Goal: Obtain resource: Download file/media

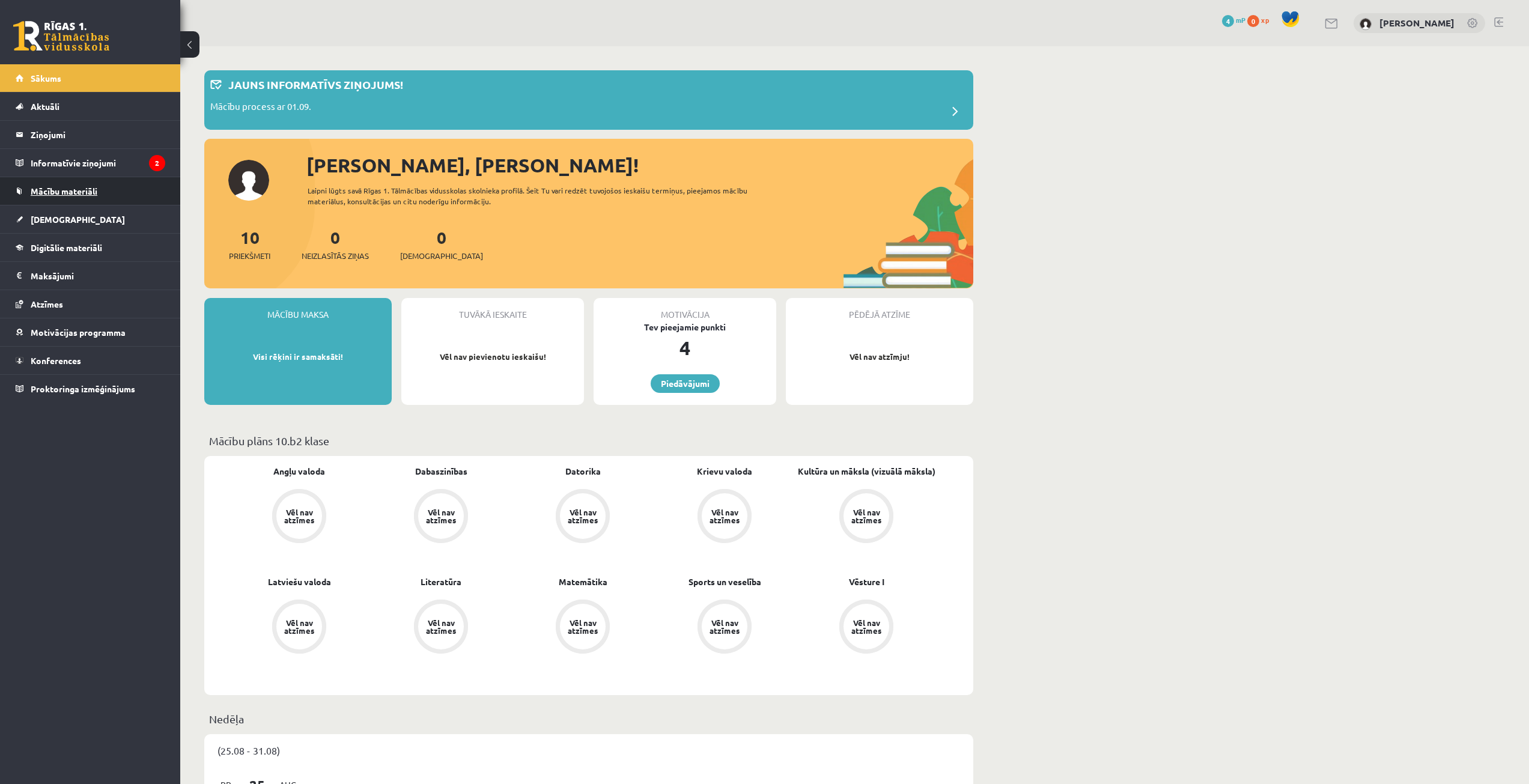
click at [92, 185] on link "Mācību materiāli" at bounding box center [90, 191] width 150 height 27
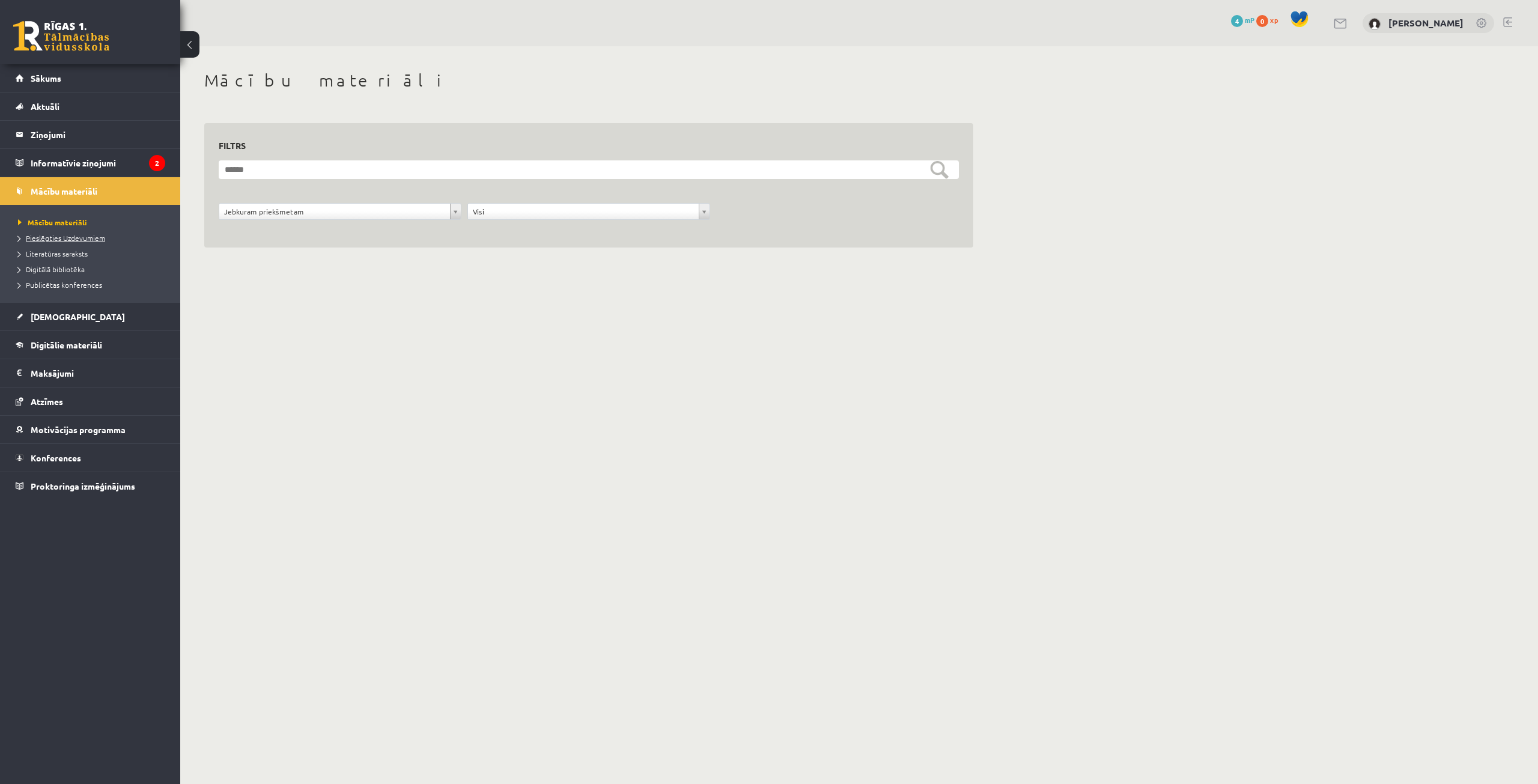
click at [63, 234] on span "Pieslēgties Uzdevumiem" at bounding box center [62, 237] width 87 height 9
click at [99, 236] on span "Pieslēgties Uzdevumiem" at bounding box center [66, 237] width 96 height 9
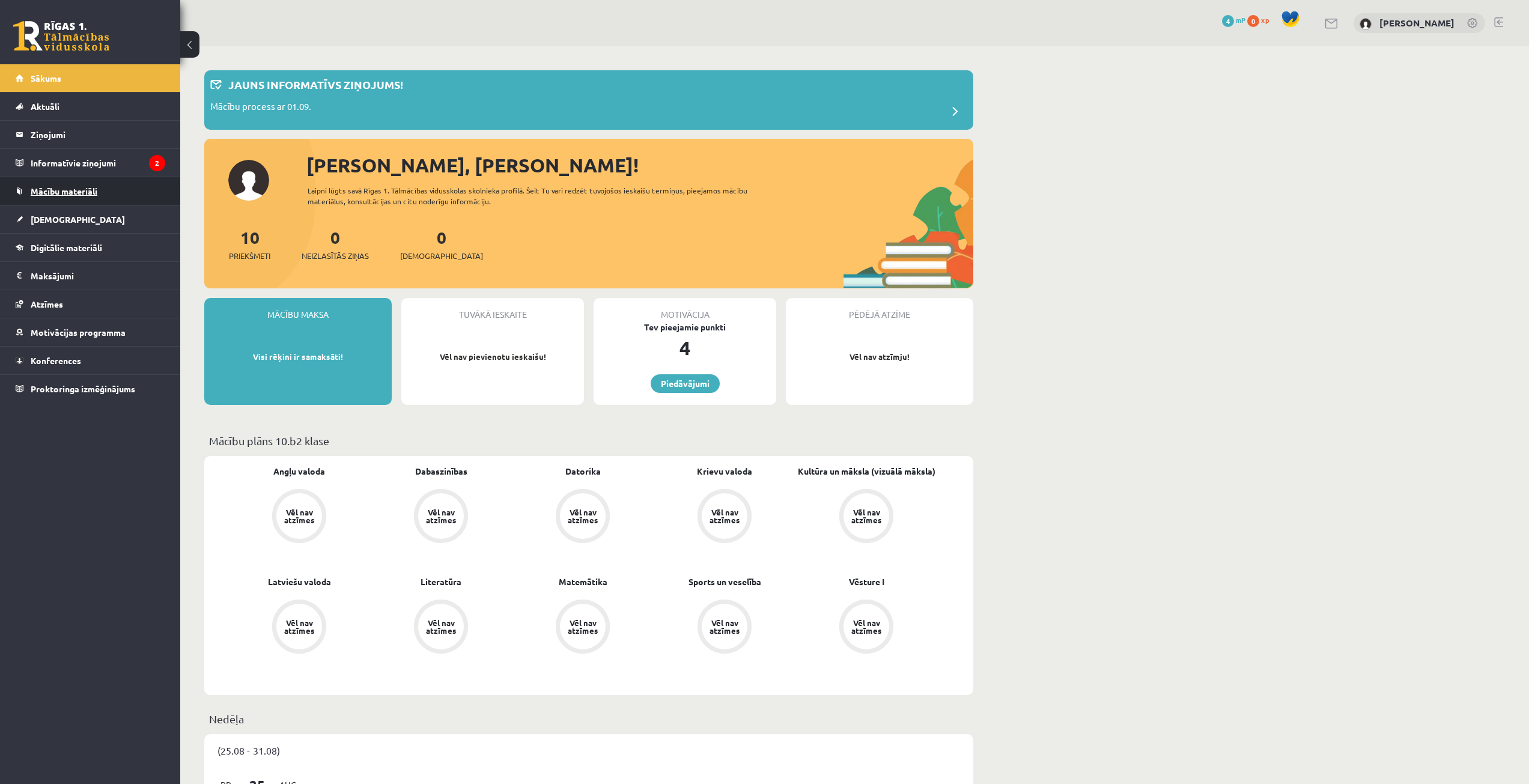
click at [72, 192] on span "Mācību materiāli" at bounding box center [63, 191] width 67 height 11
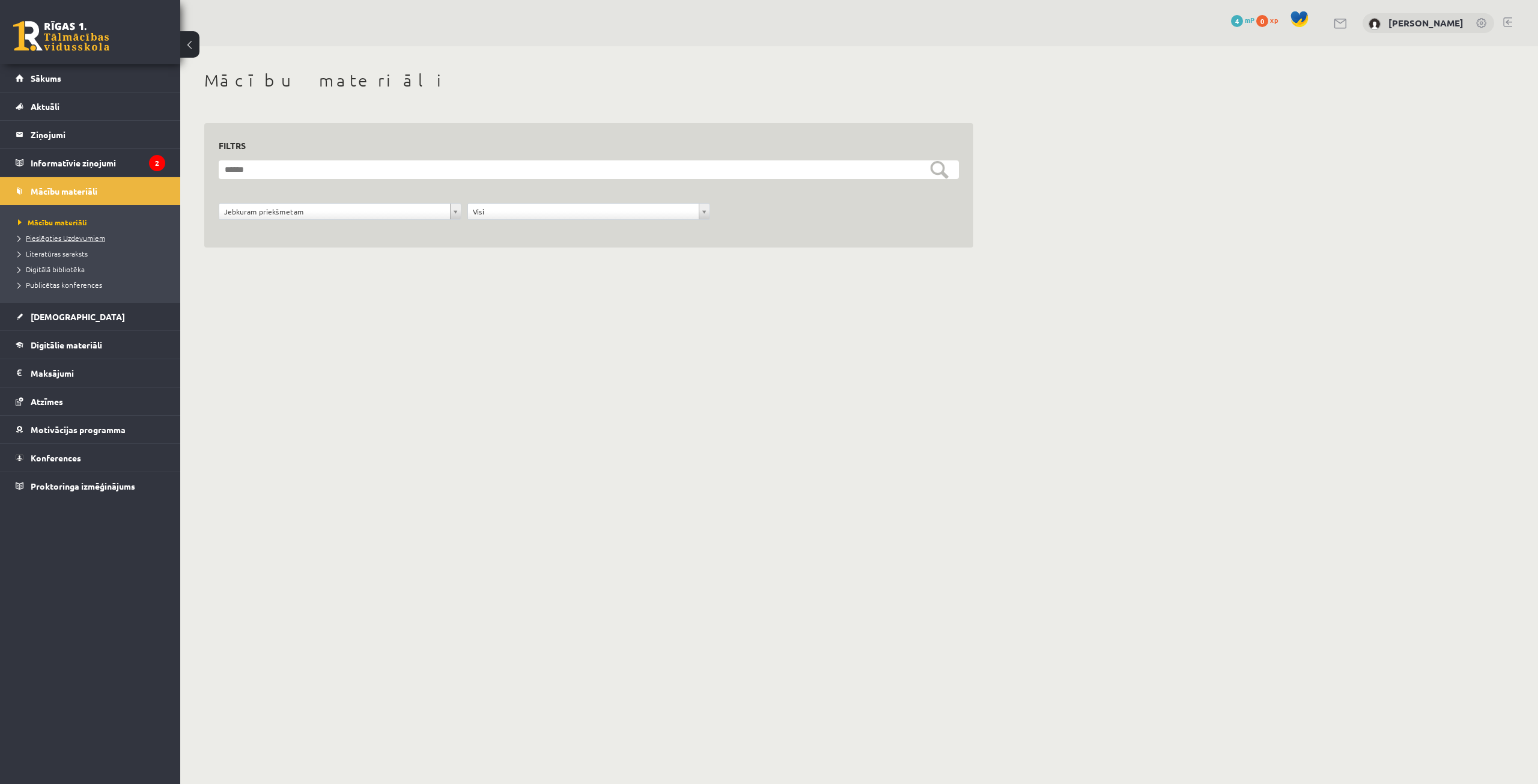
click at [72, 240] on span "Pieslēgties Uzdevumiem" at bounding box center [62, 237] width 87 height 9
click at [104, 161] on legend "Informatīvie ziņojumi 2" at bounding box center [98, 163] width 135 height 27
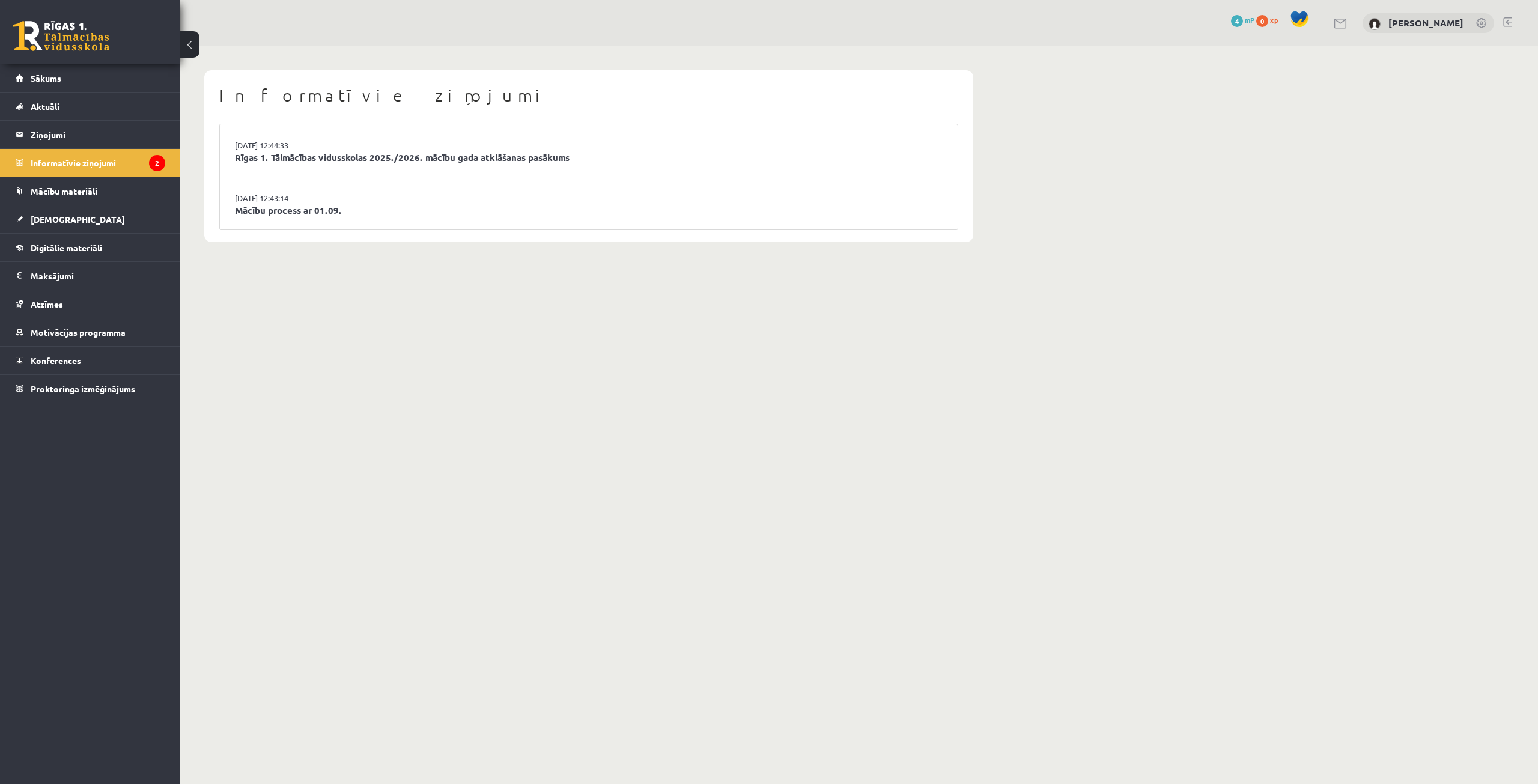
click at [344, 166] on li "29.08.2025 12:44:33 Rīgas 1. Tālmācības vidusskolas 2025./2026. mācību gada atk…" at bounding box center [588, 150] width 738 height 53
click at [351, 155] on link "Rīgas 1. Tālmācības vidusskolas 2025./2026. mācību gada atklāšanas pasākums" at bounding box center [588, 158] width 708 height 14
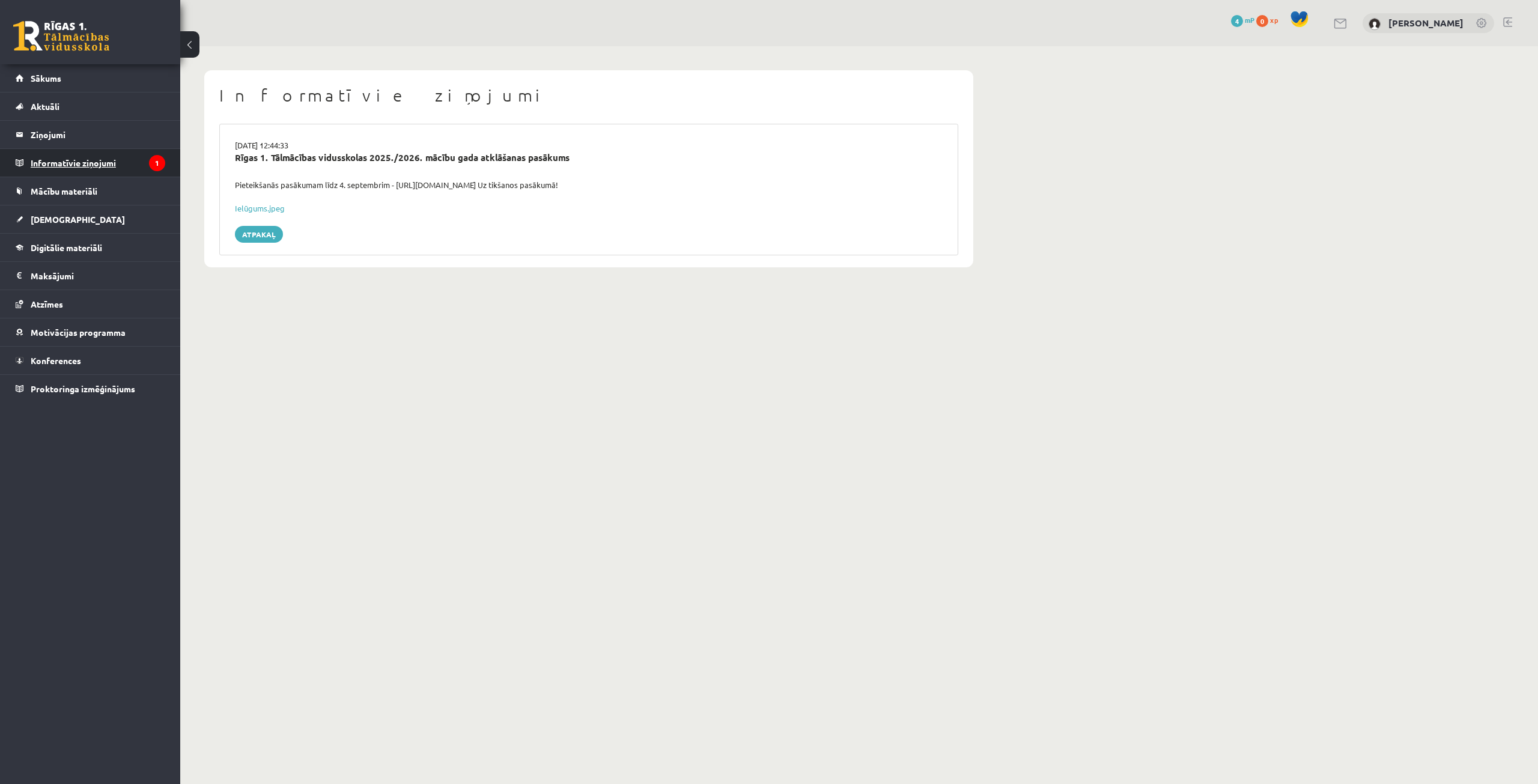
click at [99, 163] on legend "Informatīvie ziņojumi 1" at bounding box center [98, 163] width 135 height 27
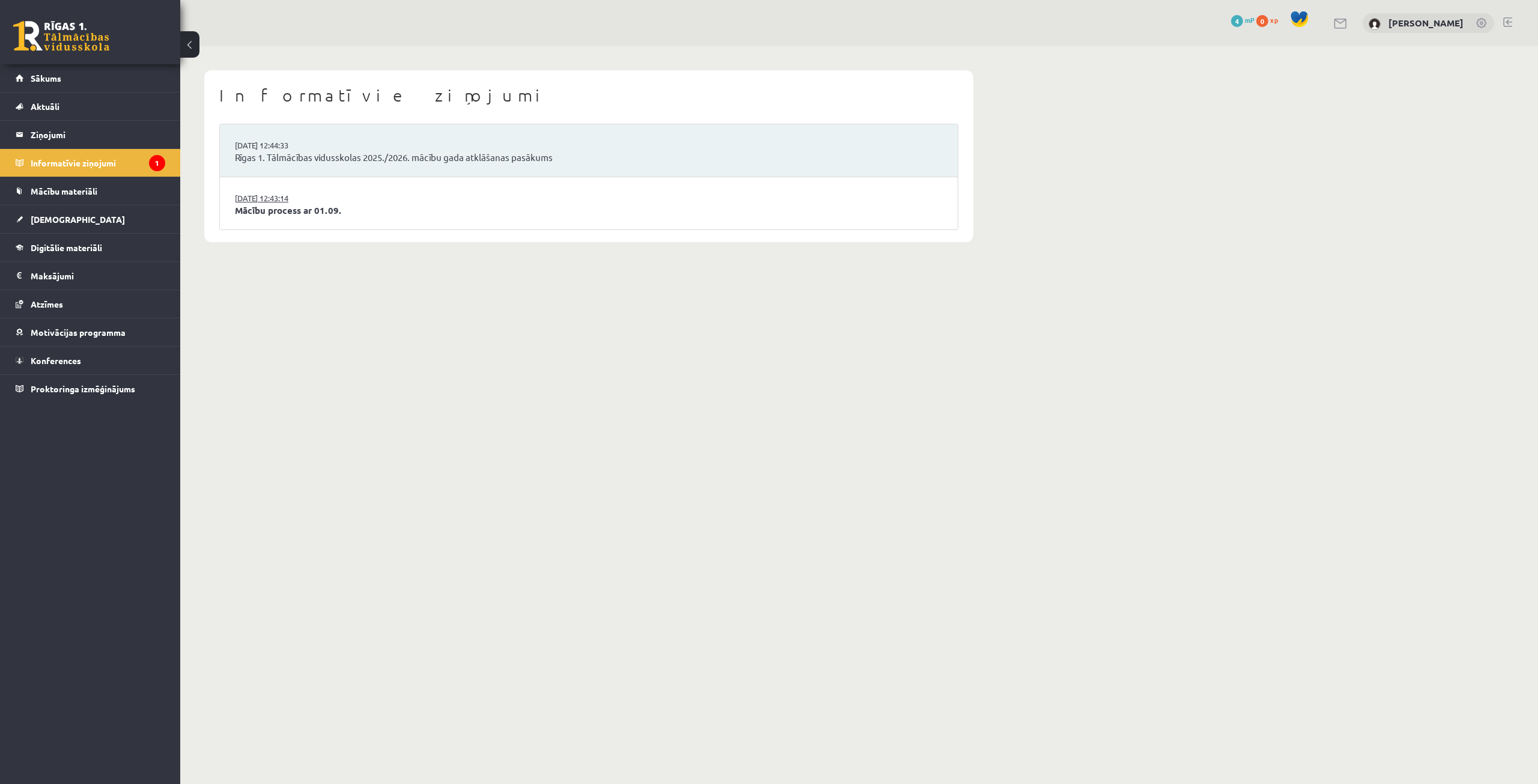
click at [298, 194] on link "29.08.2025 12:43:14" at bounding box center [280, 198] width 90 height 12
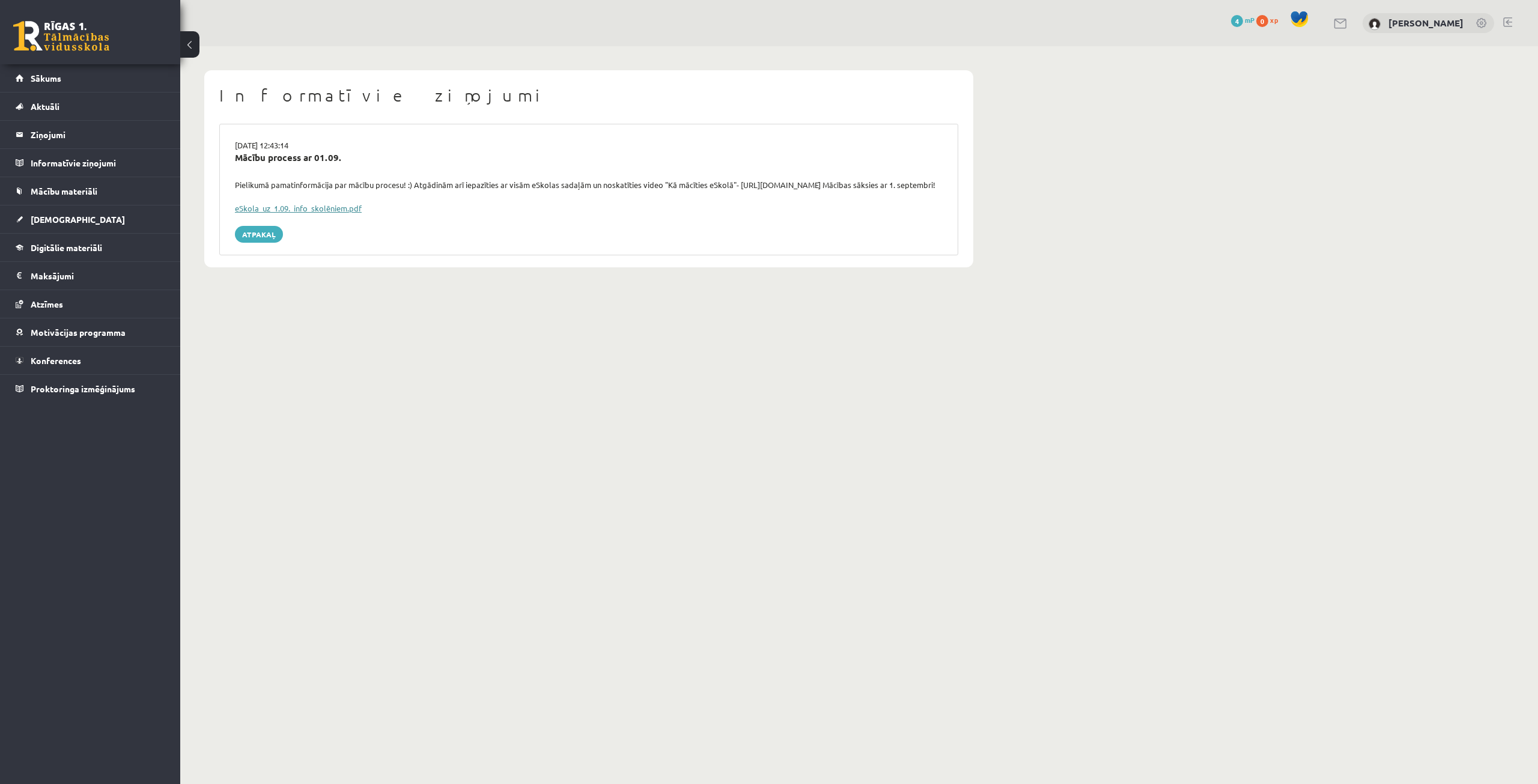
click at [291, 213] on link "eSkola_uz_1.09._info_skolēniem.pdf" at bounding box center [298, 208] width 127 height 10
